Goal: Information Seeking & Learning: Check status

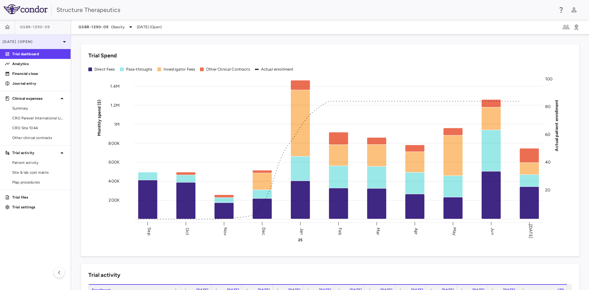
click at [64, 41] on icon at bounding box center [64, 41] width 7 height 7
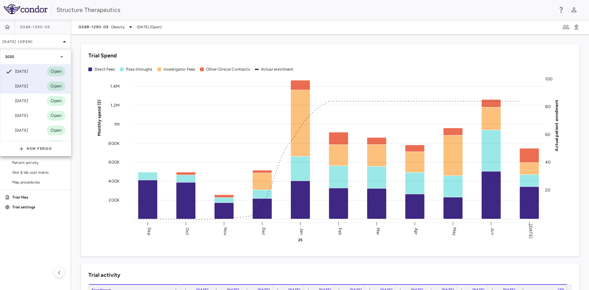
click at [34, 84] on div "[DATE] Open" at bounding box center [35, 86] width 70 height 15
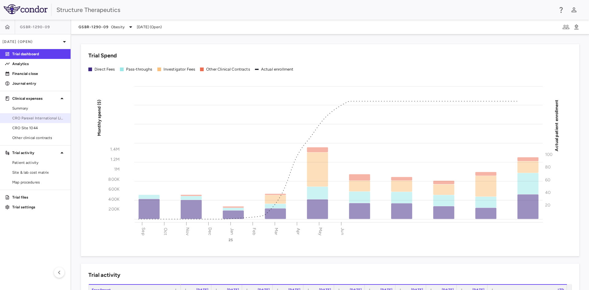
click at [39, 120] on span "CRO Parexel International Limited" at bounding box center [38, 118] width 53 height 6
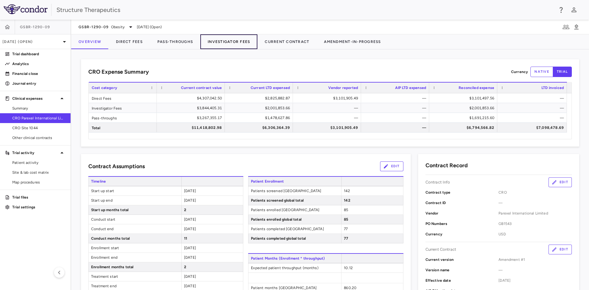
click at [222, 40] on button "Investigator Fees" at bounding box center [228, 41] width 57 height 15
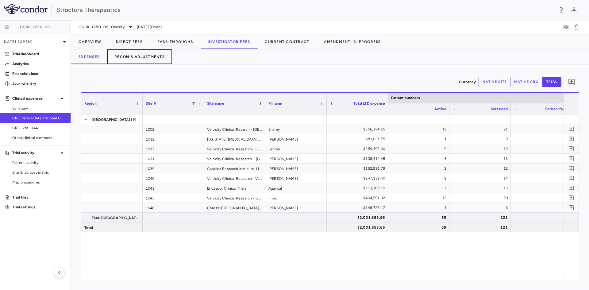
click at [138, 57] on button "Recon & Adjustments" at bounding box center [139, 56] width 65 height 15
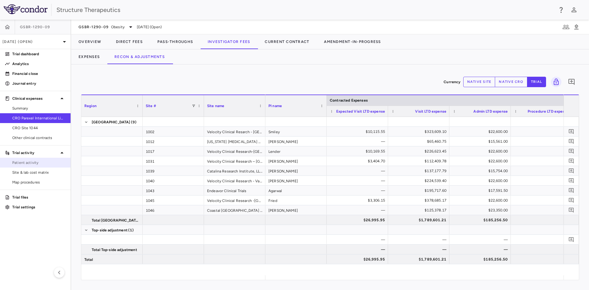
click at [33, 162] on span "Patient activity" at bounding box center [38, 163] width 53 height 6
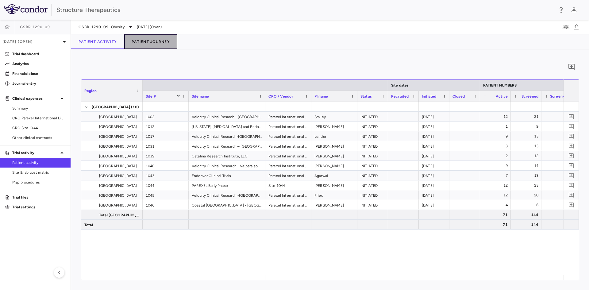
click at [153, 41] on button "Patient Journey" at bounding box center [150, 41] width 53 height 15
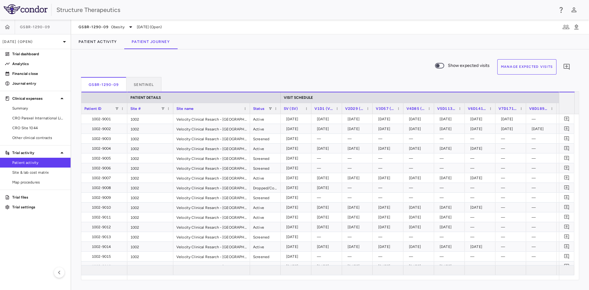
click at [512, 62] on button "Manage Expected Visits" at bounding box center [528, 66] width 60 height 15
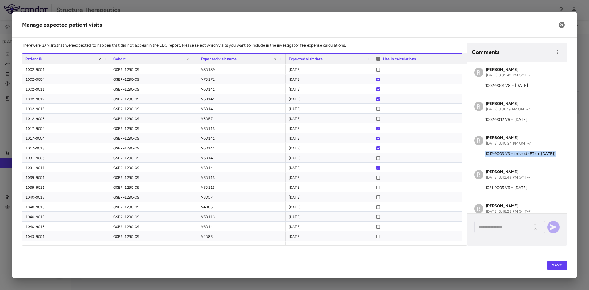
drag, startPoint x: 503, startPoint y: 159, endPoint x: 486, endPoint y: 155, distance: 18.2
click at [486, 155] on p "1012-9003 V3 = missed (ET on [DATE])" at bounding box center [517, 154] width 85 height 6
copy p "1012-9003 V3 = missed (ET on [DATE])"
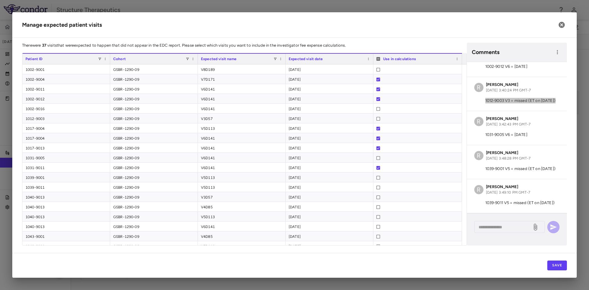
scroll to position [61, 0]
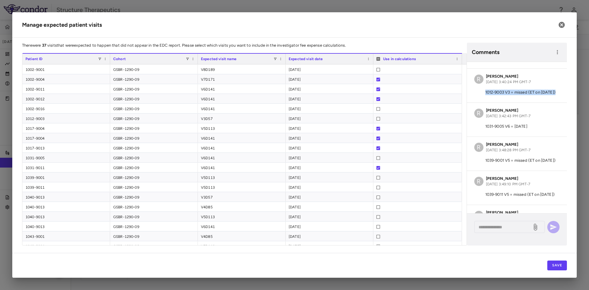
drag, startPoint x: 503, startPoint y: 172, endPoint x: 485, endPoint y: 167, distance: 18.8
click at [485, 163] on p "1039-9001 V5 = missed (ET on [DATE])" at bounding box center [517, 161] width 85 height 6
copy p "1039-9001 V5 = missed (ET on [DATE])"
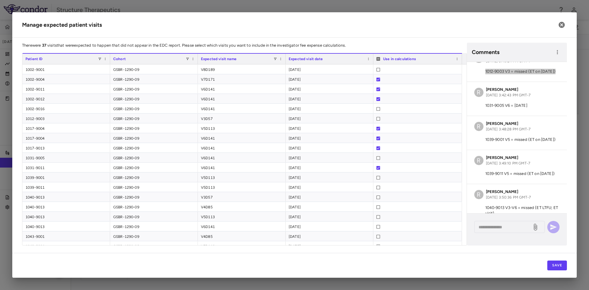
scroll to position [92, 0]
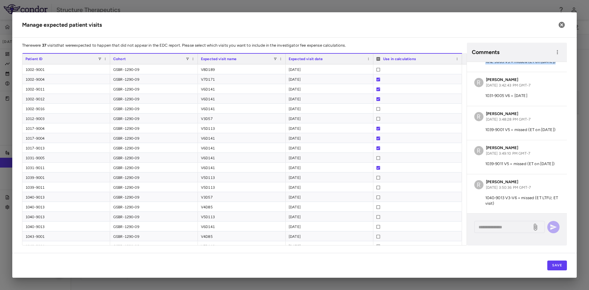
drag, startPoint x: 503, startPoint y: 180, endPoint x: 486, endPoint y: 176, distance: 17.8
click at [486, 167] on p "1039-9011 V5 = missed (ET on [DATE])" at bounding box center [517, 164] width 85 height 6
copy p "1039-9011 V5 = missed (ET on [DATE])"
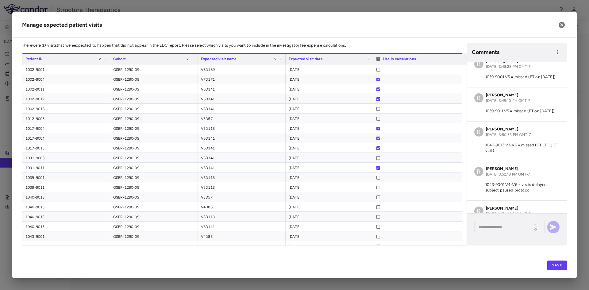
scroll to position [153, 0]
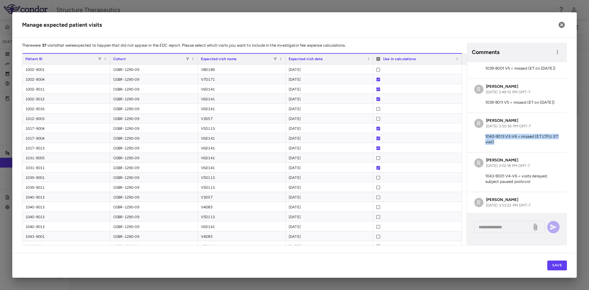
drag, startPoint x: 502, startPoint y: 159, endPoint x: 486, endPoint y: 153, distance: 17.4
click at [486, 145] on p "1040-9013 V3-V6 = missed (ET LTFU; ET visit)" at bounding box center [517, 139] width 85 height 11
copy p "1040-9013 V3-V6 = missed (ET LTFU; ET visit)"
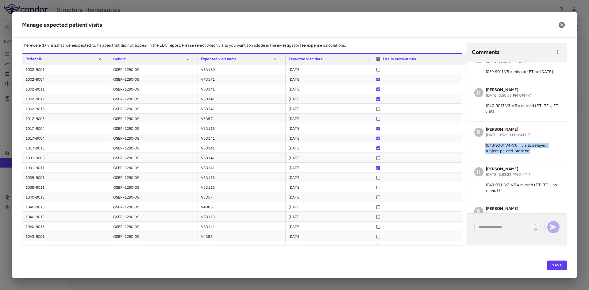
drag, startPoint x: 536, startPoint y: 169, endPoint x: 485, endPoint y: 164, distance: 51.2
click at [485, 154] on p "1043-9001 V4-V6 = visits delayed; subject paused protocol" at bounding box center [517, 148] width 85 height 11
copy p "1043-9001 V4-V6 = visits delayed; subject paused protocol"
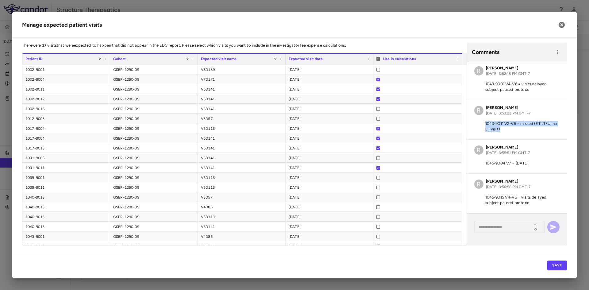
drag, startPoint x: 511, startPoint y: 145, endPoint x: 484, endPoint y: 141, distance: 26.7
click at [484, 132] on p "1043-9011 V2-V6 = missed (ET LTFU; no ET visit)" at bounding box center [517, 126] width 85 height 11
copy p "1043-9011 V2-V6 = missed (ET LTFU; no ET visit)"
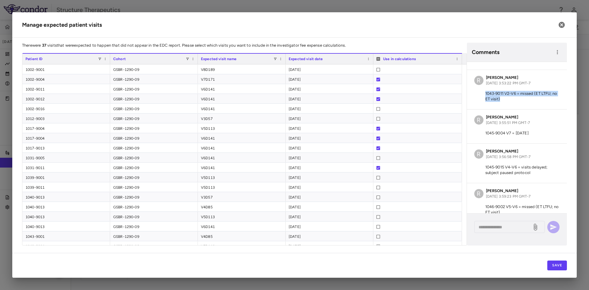
scroll to position [279, 0]
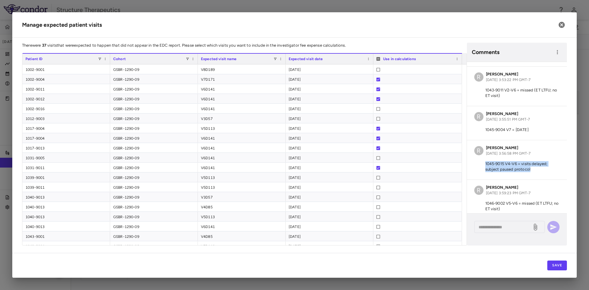
drag, startPoint x: 534, startPoint y: 186, endPoint x: 485, endPoint y: 180, distance: 48.8
click at [485, 172] on p "1045-9015 V4-V6 = visits delayed; subject paused protocol" at bounding box center [517, 166] width 85 height 11
copy p "1045-9015 V4-V6 = visits delayed; subject paused protocol"
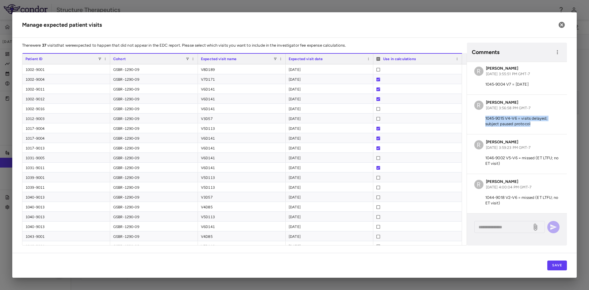
scroll to position [341, 0]
drag, startPoint x: 510, startPoint y: 162, endPoint x: 486, endPoint y: 159, distance: 23.9
click at [486, 159] on p "1046-9002 V5-V6 = missed (ET LTFU; no ET visit)" at bounding box center [517, 160] width 85 height 11
copy p "1046-9002 V5-V6 = missed (ET LTFU; no ET visit)"
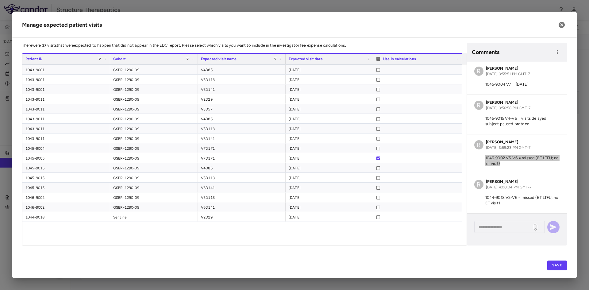
scroll to position [183, 0]
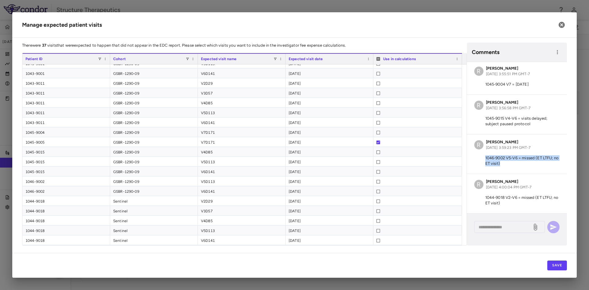
click at [504, 204] on p "1044-9018 V2-V6 = missed (ET LTFU; no ET visit)" at bounding box center [517, 200] width 85 height 11
drag, startPoint x: 509, startPoint y: 204, endPoint x: 483, endPoint y: 199, distance: 26.2
click at [483, 199] on p "1044-9018 V2-V6 = missed (ET LTFU; no ET visit)" at bounding box center [517, 200] width 85 height 11
copy p "1044-9018 V2-V6 = missed (ET LTFU; no ET visit)"
